Goal: Communication & Community: Answer question/provide support

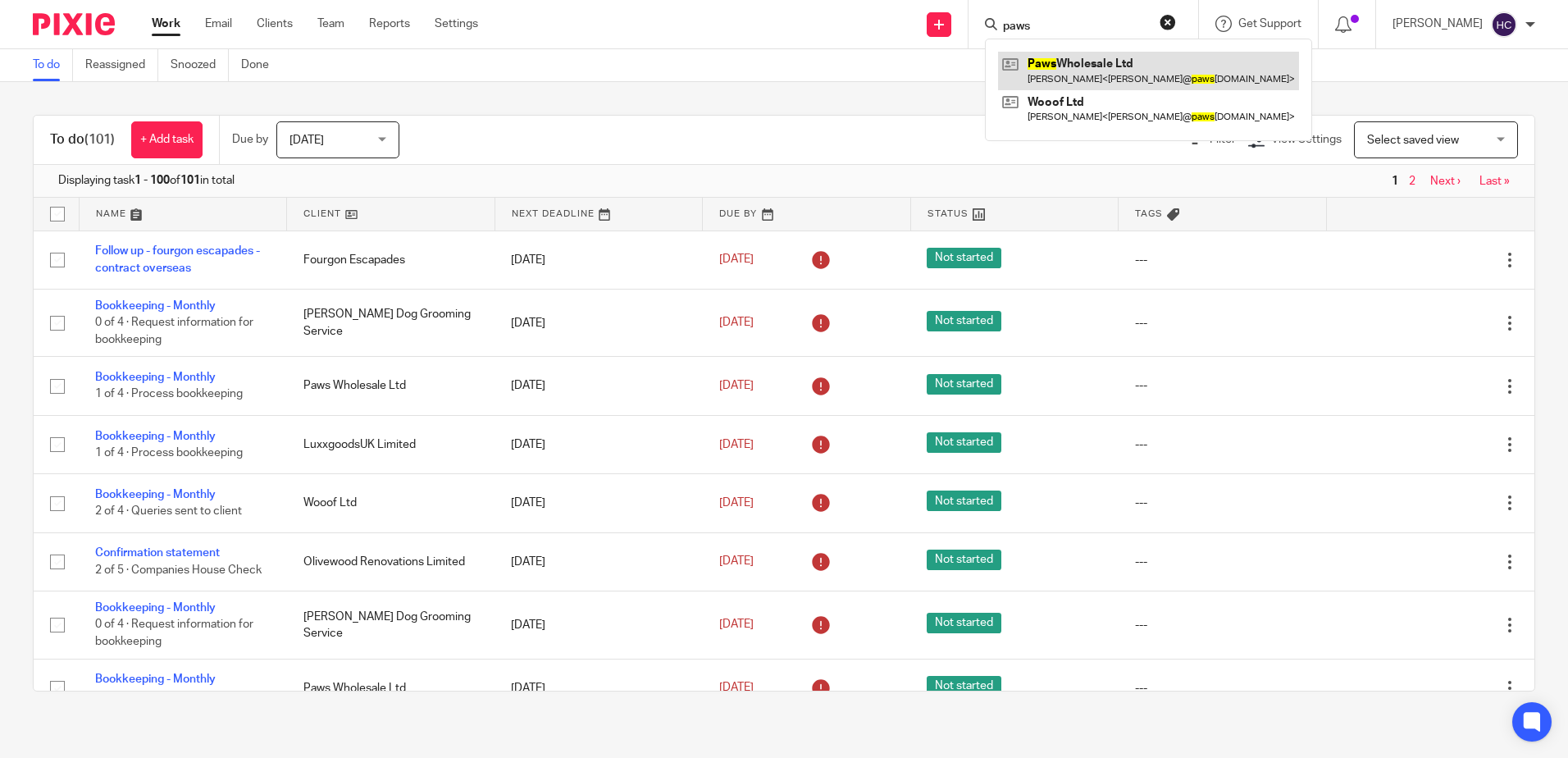
click at [1044, 55] on link at bounding box center [1148, 70] width 301 height 38
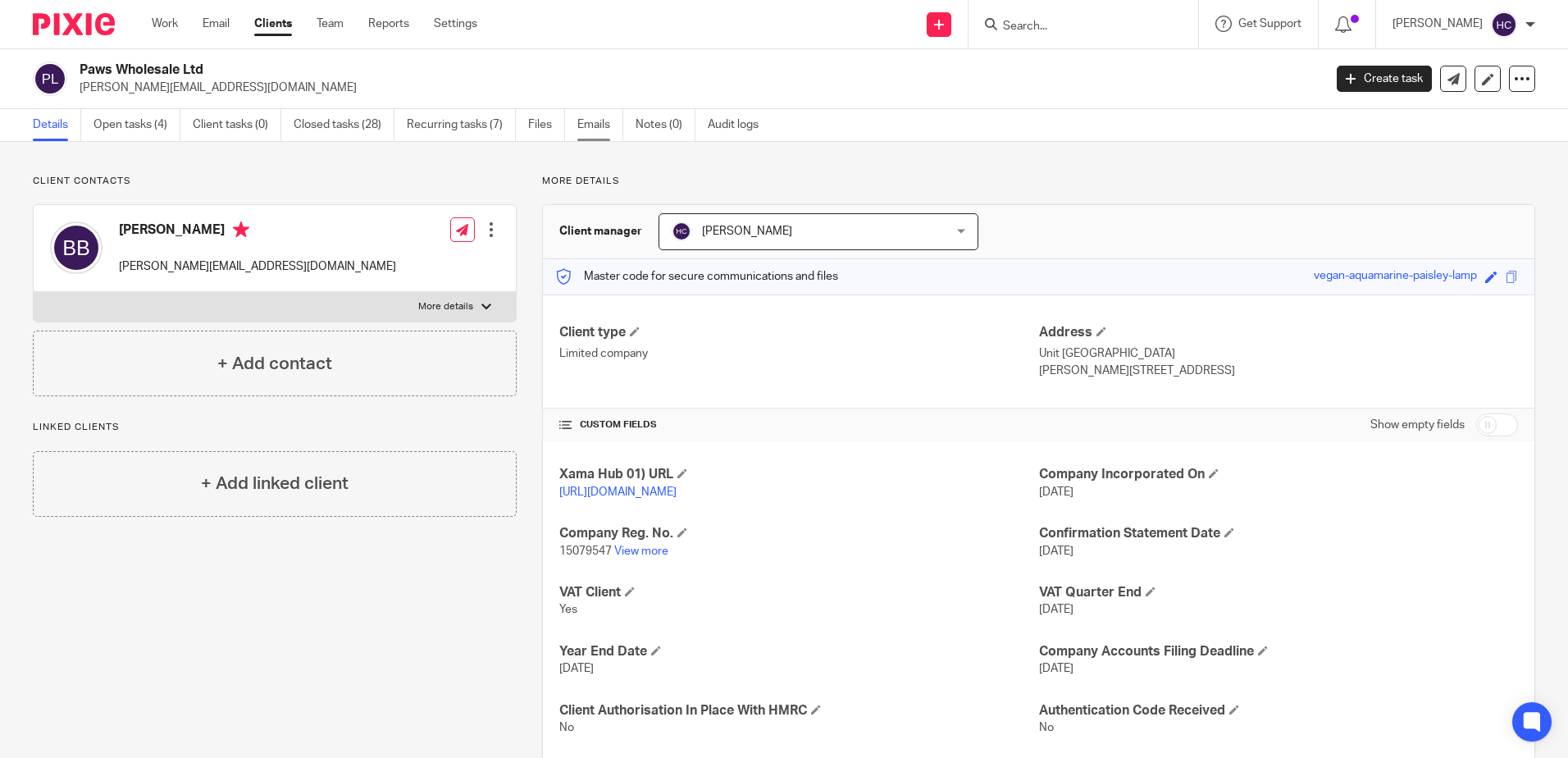
click at [593, 118] on link "Emails" at bounding box center [600, 125] width 46 height 32
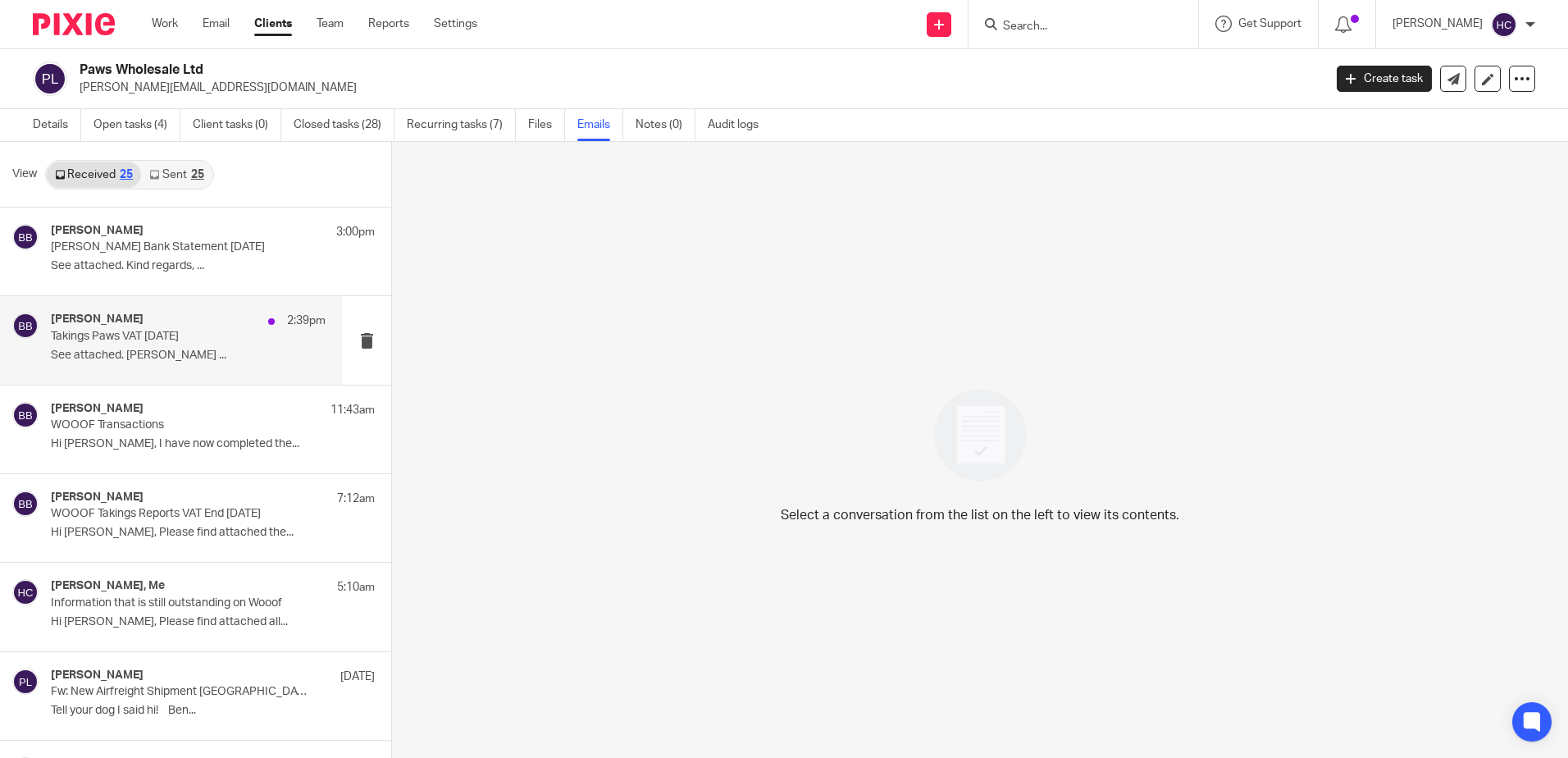
click at [225, 351] on p "See attached. Best, Benjamin ..." at bounding box center [188, 356] width 275 height 14
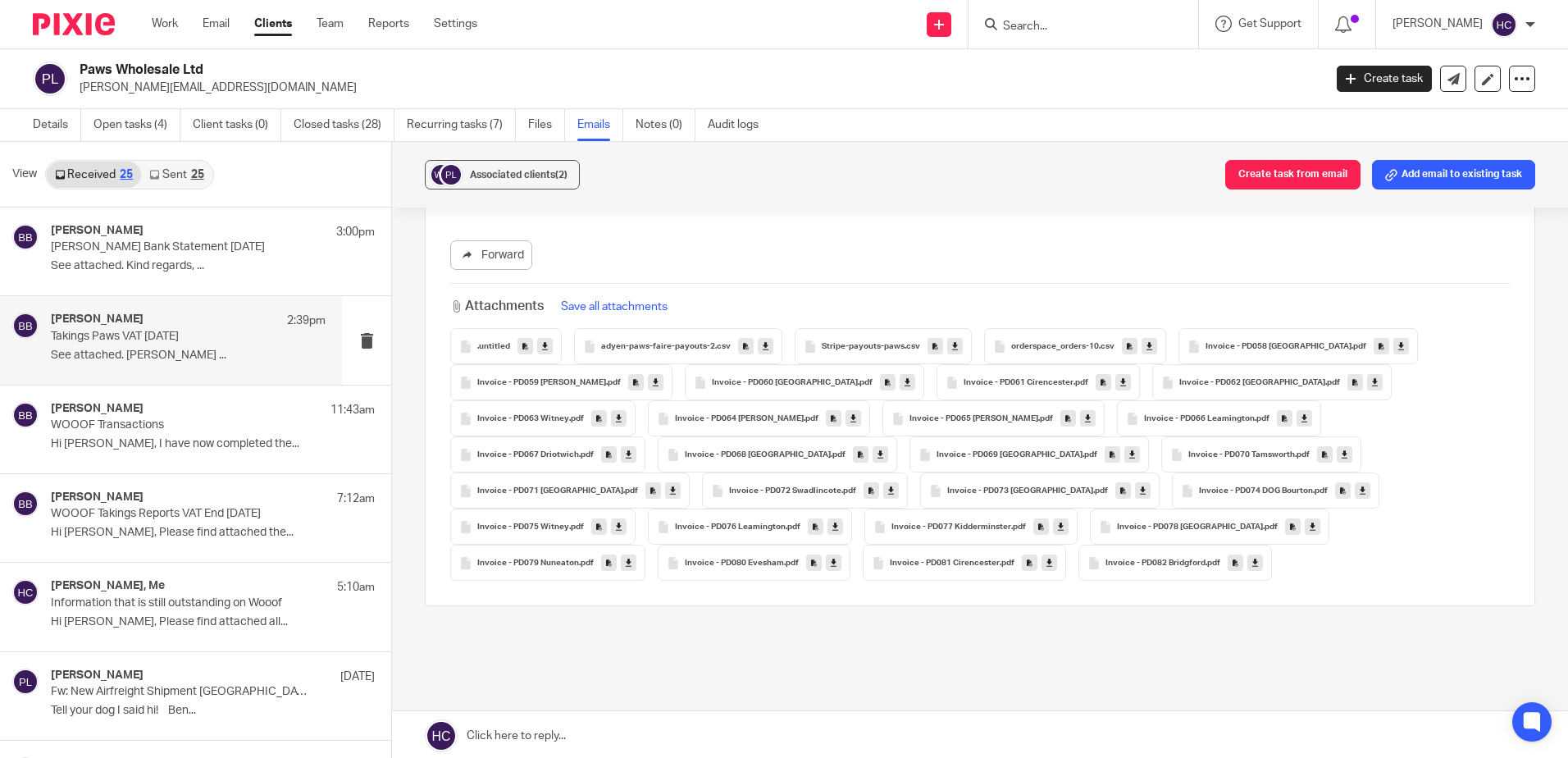
scroll to position [322, 0]
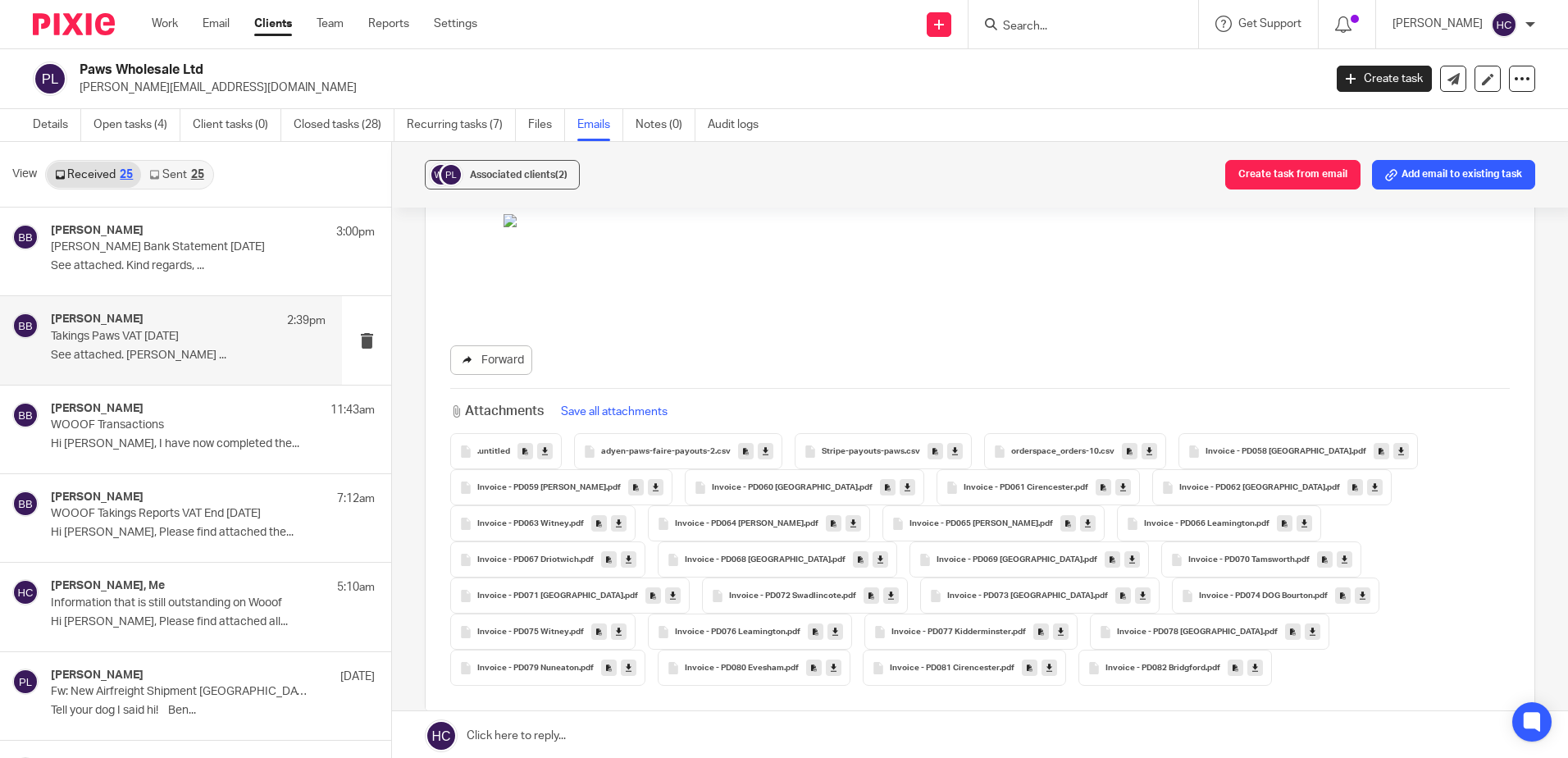
click at [498, 361] on link "Forward" at bounding box center [491, 360] width 82 height 29
click at [538, 729] on link at bounding box center [981, 736] width 1176 height 50
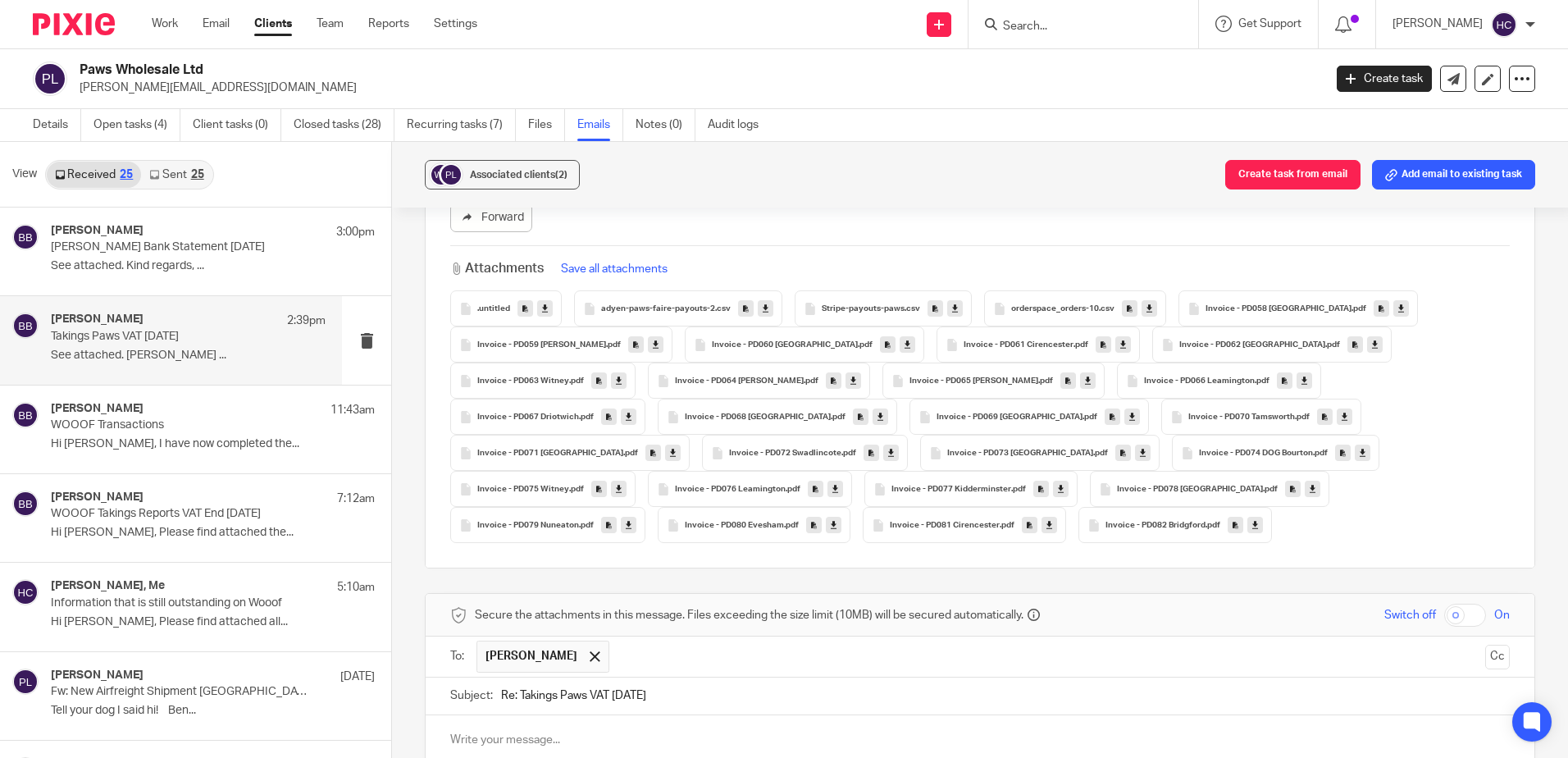
scroll to position [281, 0]
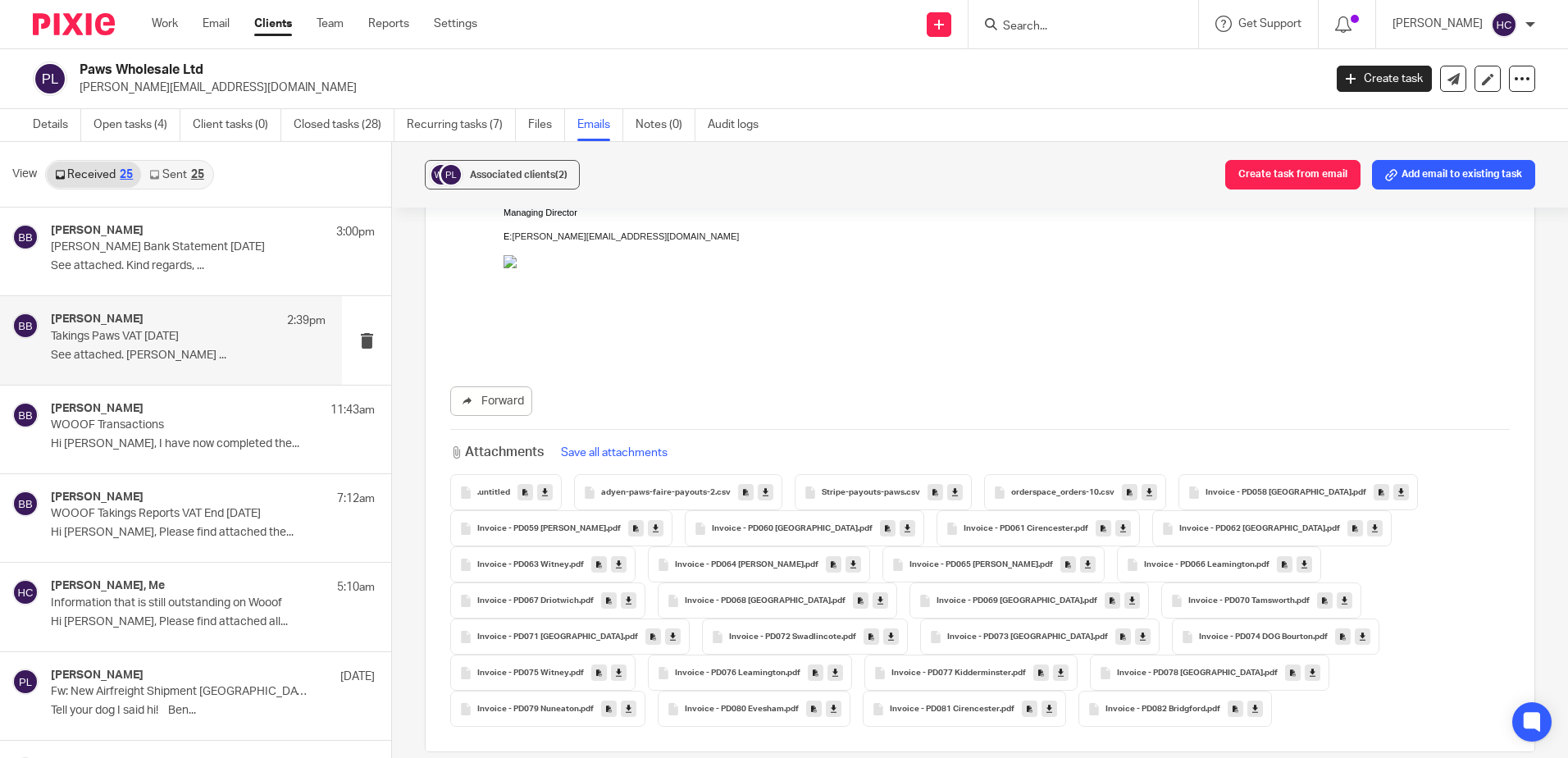
click at [763, 494] on icon at bounding box center [765, 492] width 6 height 13
click at [952, 496] on icon at bounding box center [955, 492] width 6 height 13
click at [1146, 492] on icon at bounding box center [1149, 492] width 6 height 13
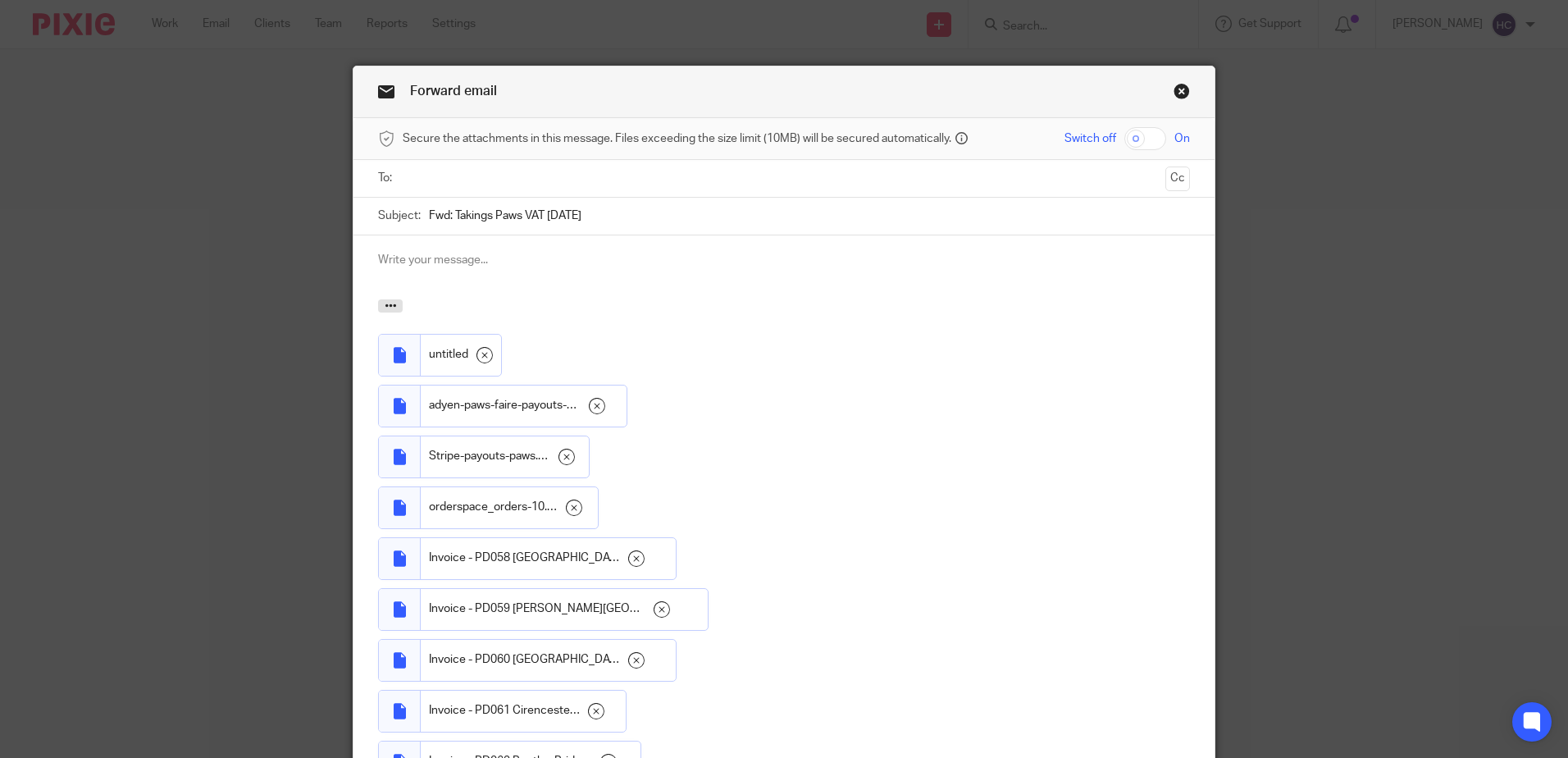
click at [481, 178] on input "text" at bounding box center [783, 177] width 750 height 19
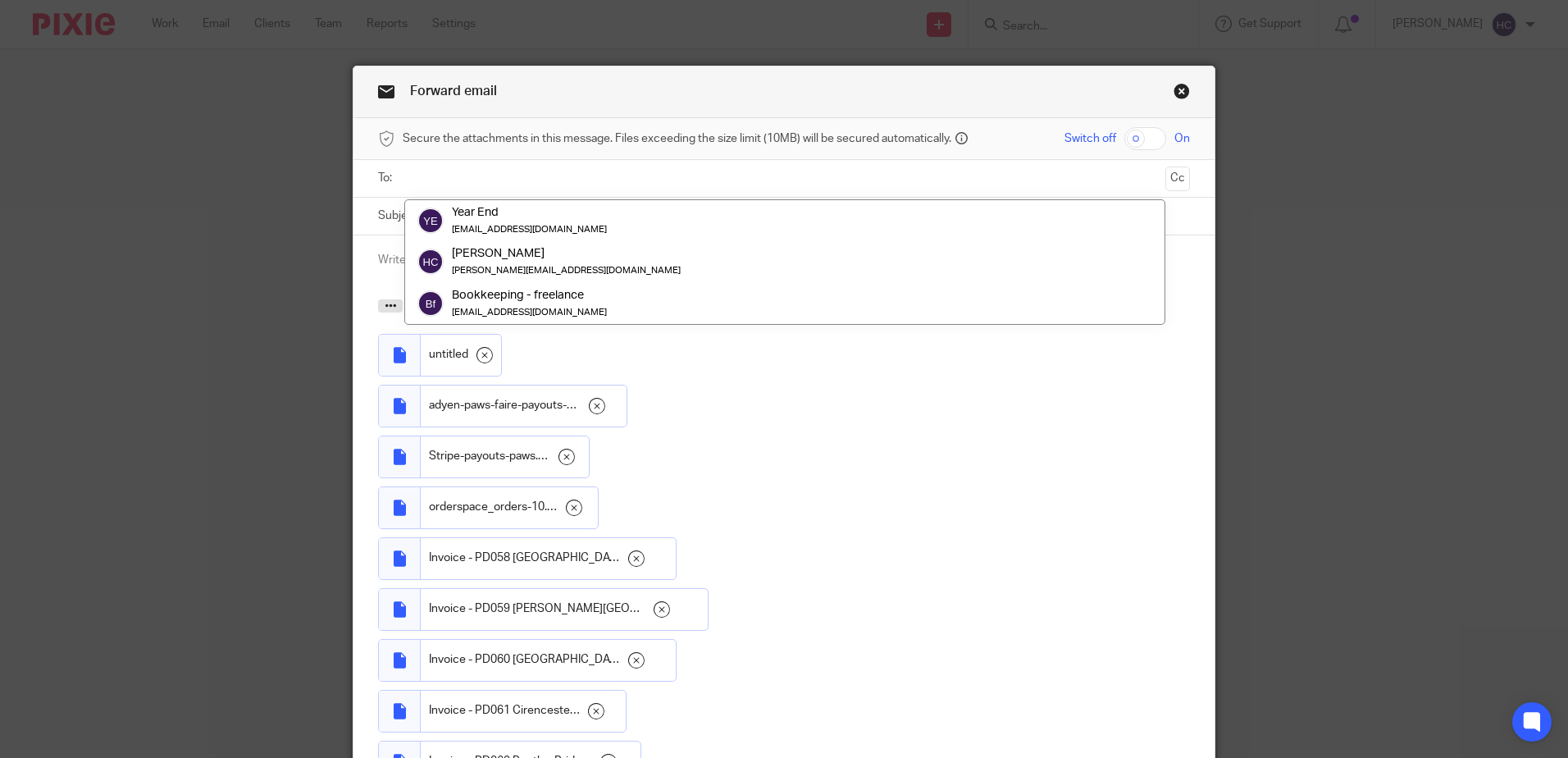
paste input "[DOMAIN_NAME][EMAIL_ADDRESS][DOMAIN_NAME]"
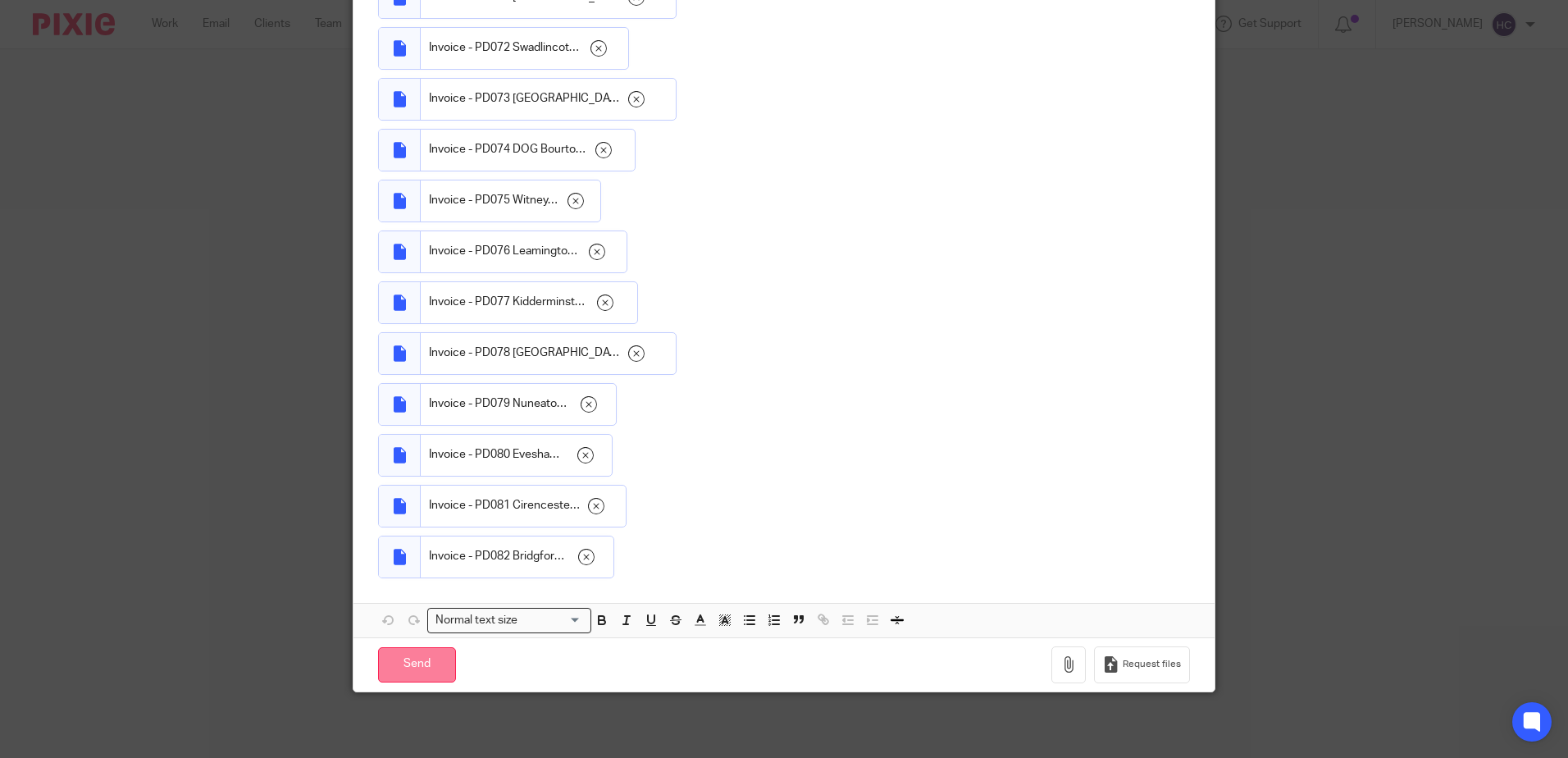
type input "paws.wholesale.ltd+sales@dext.cc"
click at [397, 657] on input "Send" at bounding box center [417, 665] width 78 height 35
